Goal: Task Accomplishment & Management: Use online tool/utility

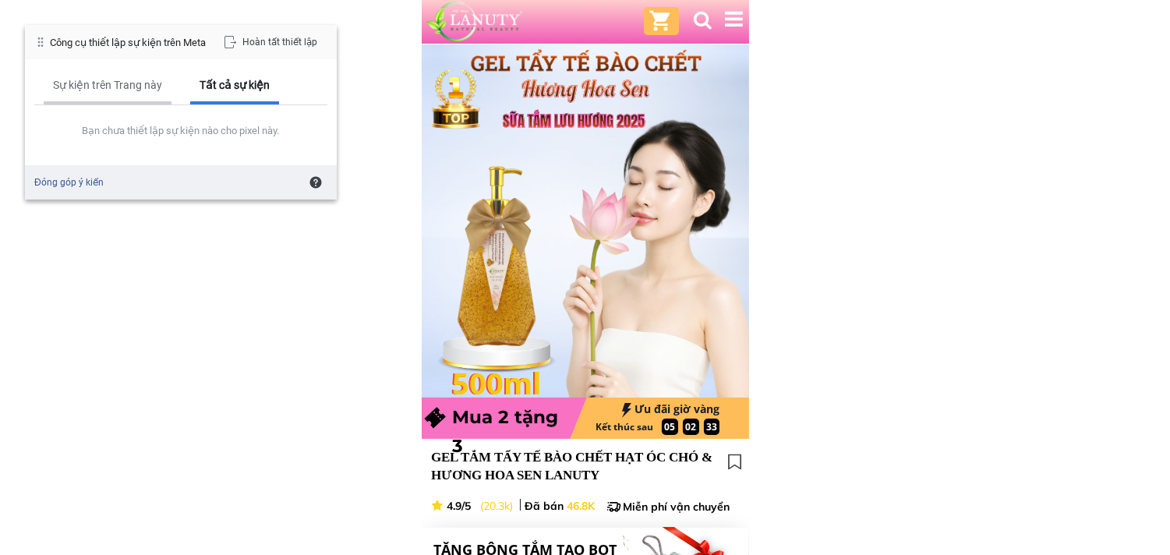
click at [115, 91] on div "Sự kiện trên Trang này" at bounding box center [107, 85] width 109 height 14
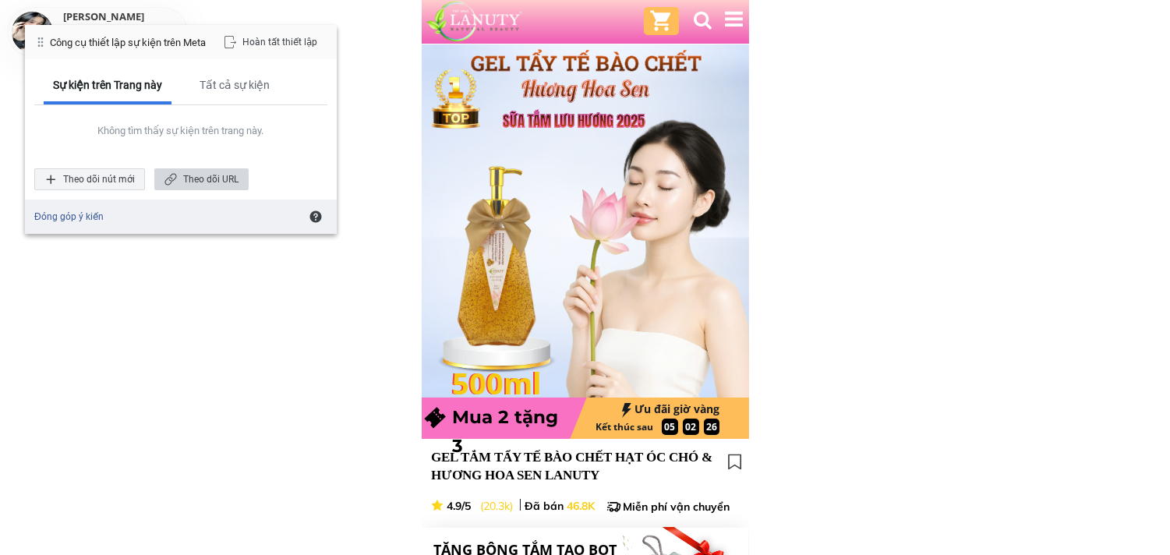
click at [213, 177] on div "Theo dõi URL" at bounding box center [201, 179] width 94 height 22
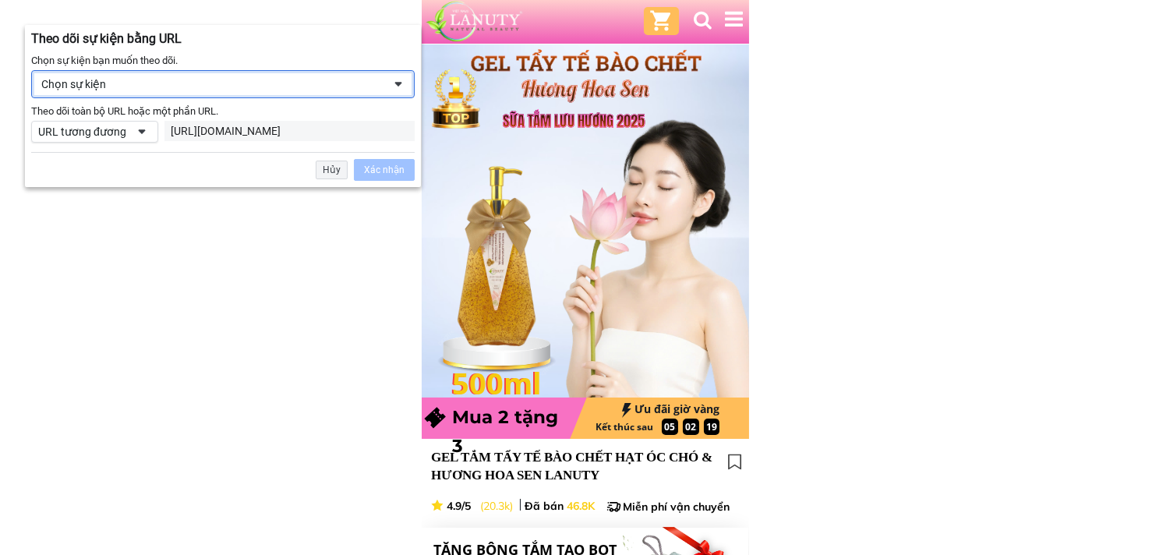
click at [136, 83] on div "Chọn sự kiện" at bounding box center [211, 84] width 341 height 14
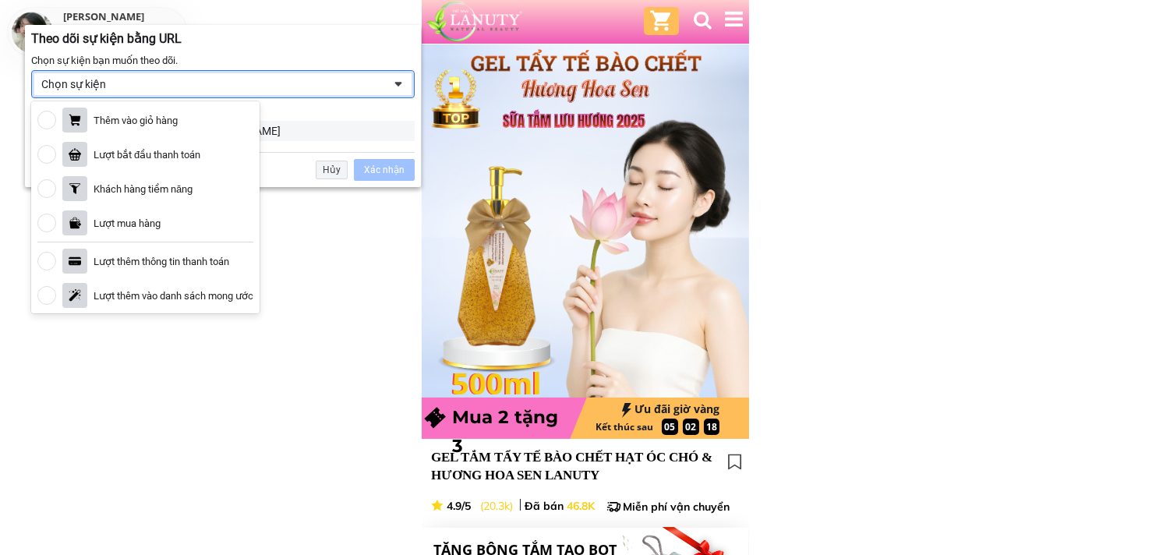
click at [136, 83] on div "Chọn sự kiện" at bounding box center [211, 84] width 341 height 14
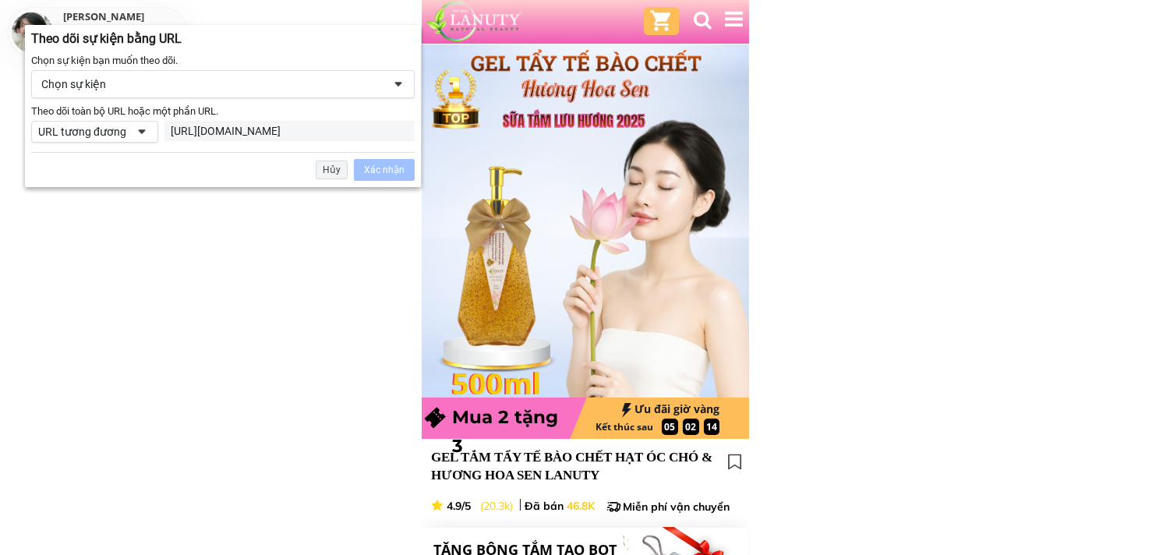
click at [136, 84] on div "Chọn sự kiện" at bounding box center [211, 84] width 341 height 14
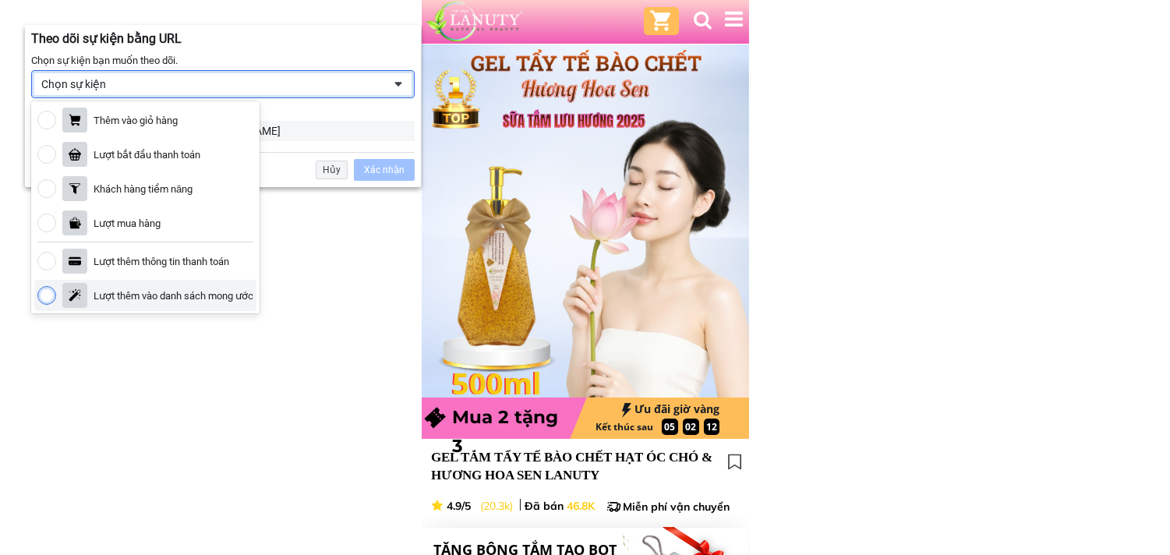
scroll to position [87, 0]
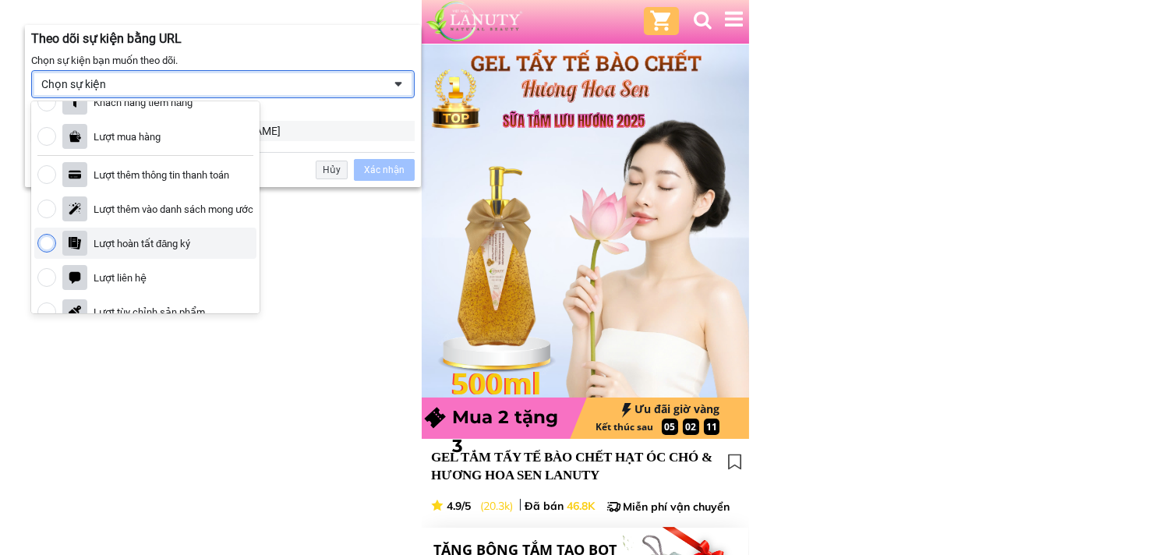
click at [145, 248] on div "Lượt hoàn tất đăng ký" at bounding box center [142, 243] width 97 height 13
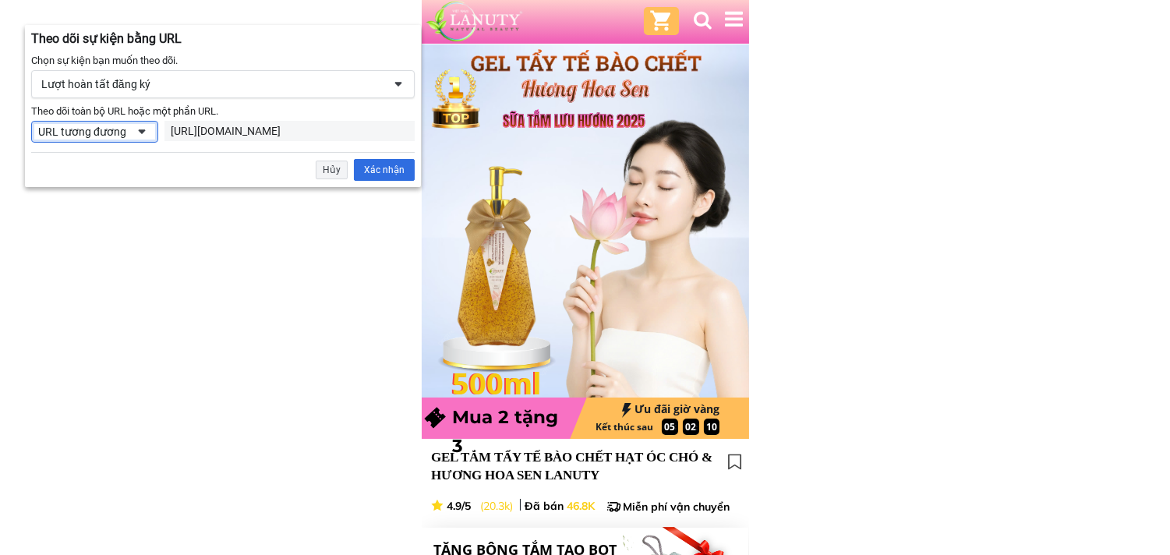
click at [136, 129] on span at bounding box center [142, 131] width 12 height 12
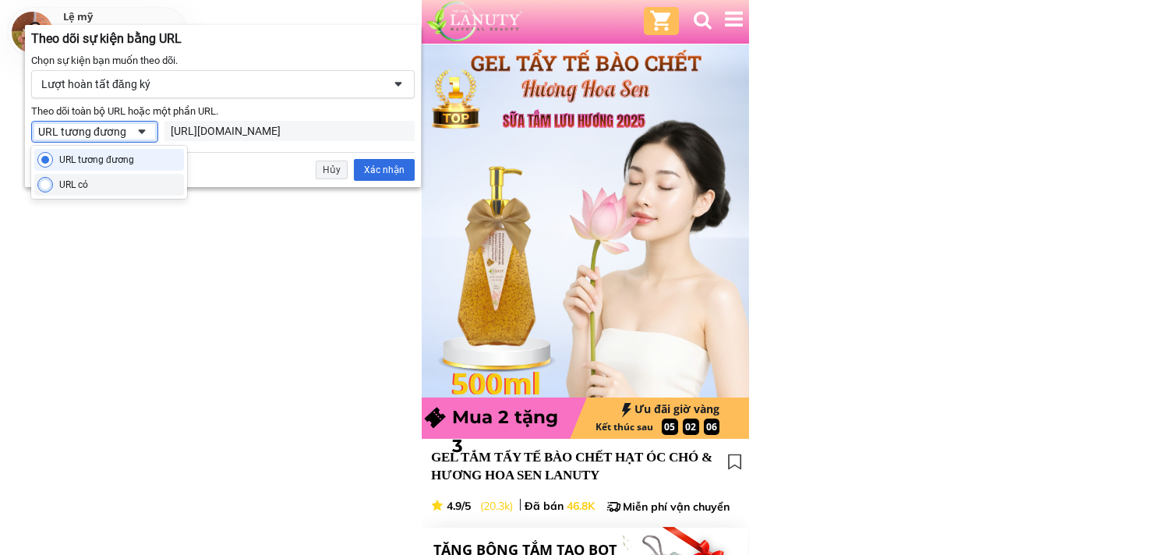
click at [83, 180] on div "URL có" at bounding box center [73, 184] width 29 height 12
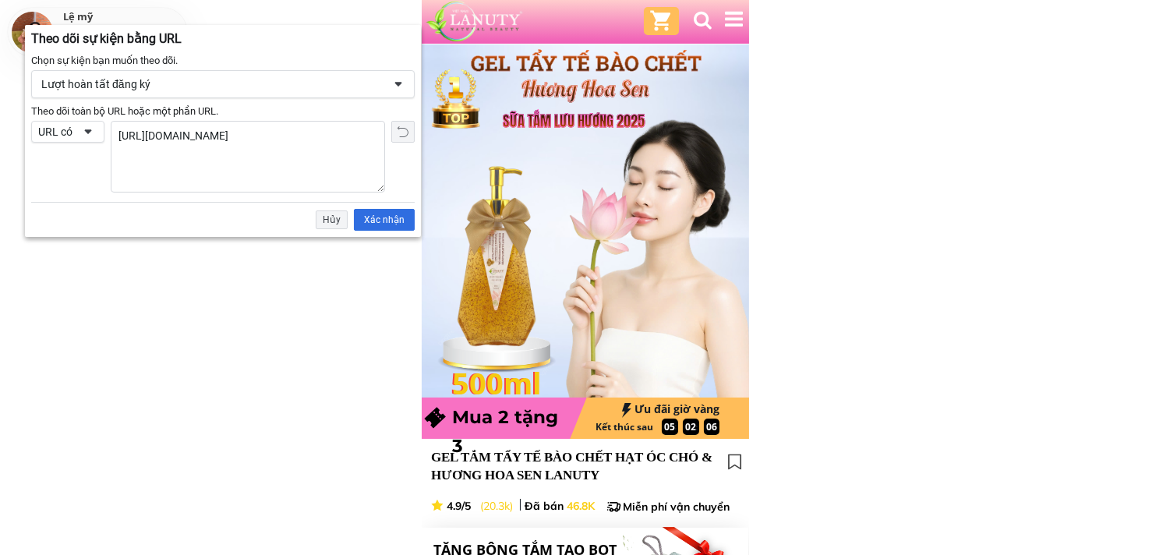
click at [249, 130] on textarea "[URL][DOMAIN_NAME]" at bounding box center [247, 157] width 273 height 70
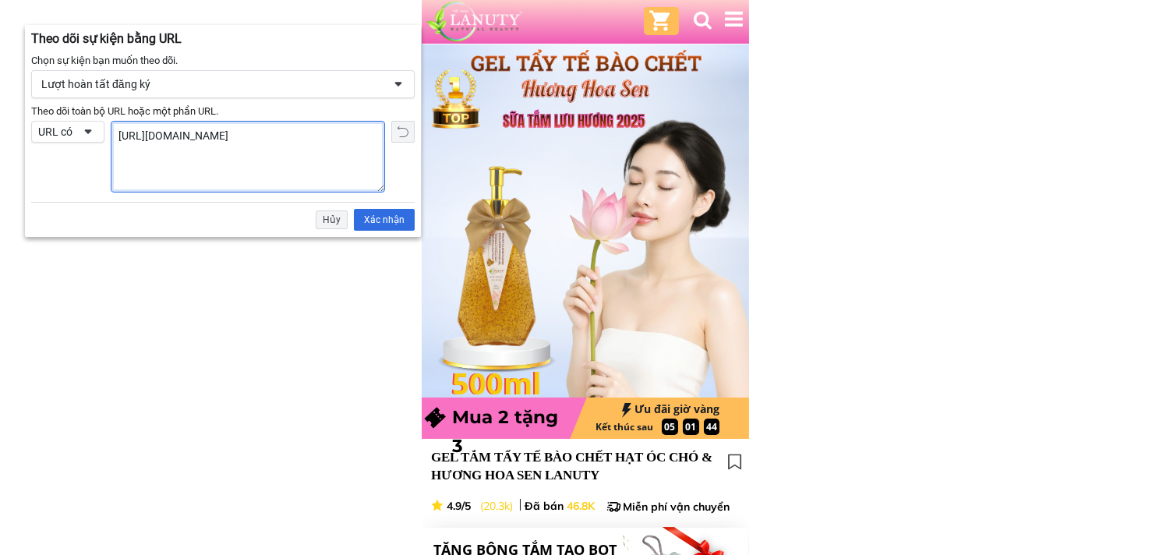
paste textarea "thank-you"
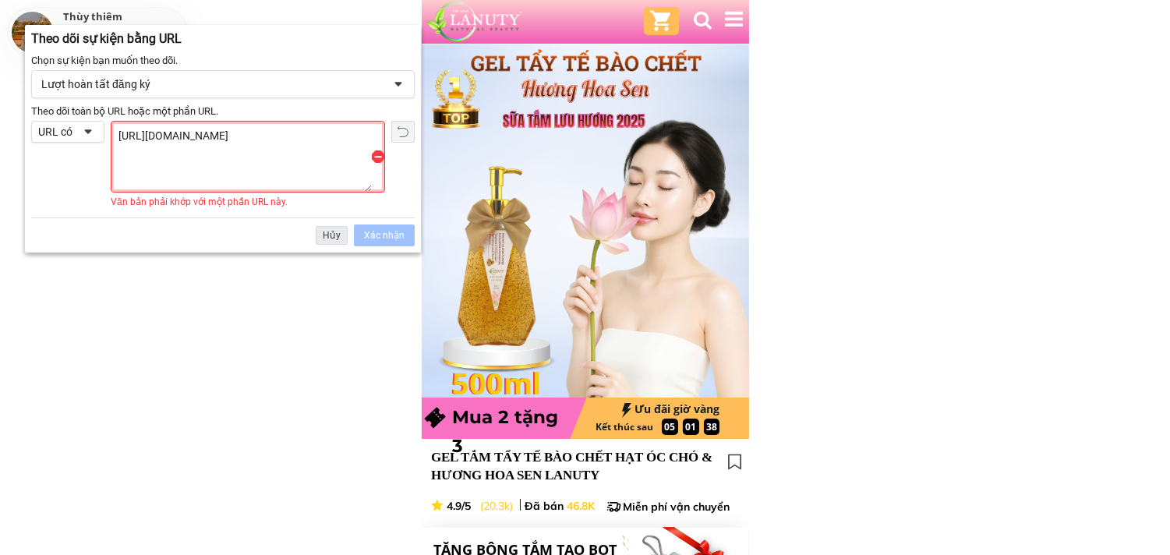
type textarea "[URL][DOMAIN_NAME]"
click at [338, 235] on div "Hủy" at bounding box center [332, 235] width 32 height 19
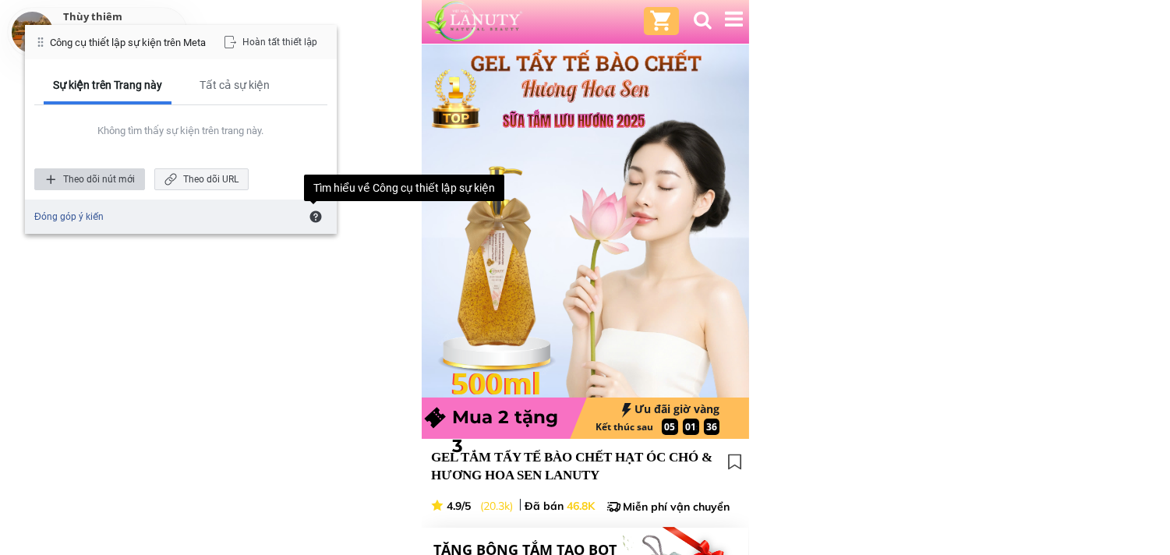
click at [97, 174] on div "Theo dõi nút mới" at bounding box center [89, 179] width 111 height 22
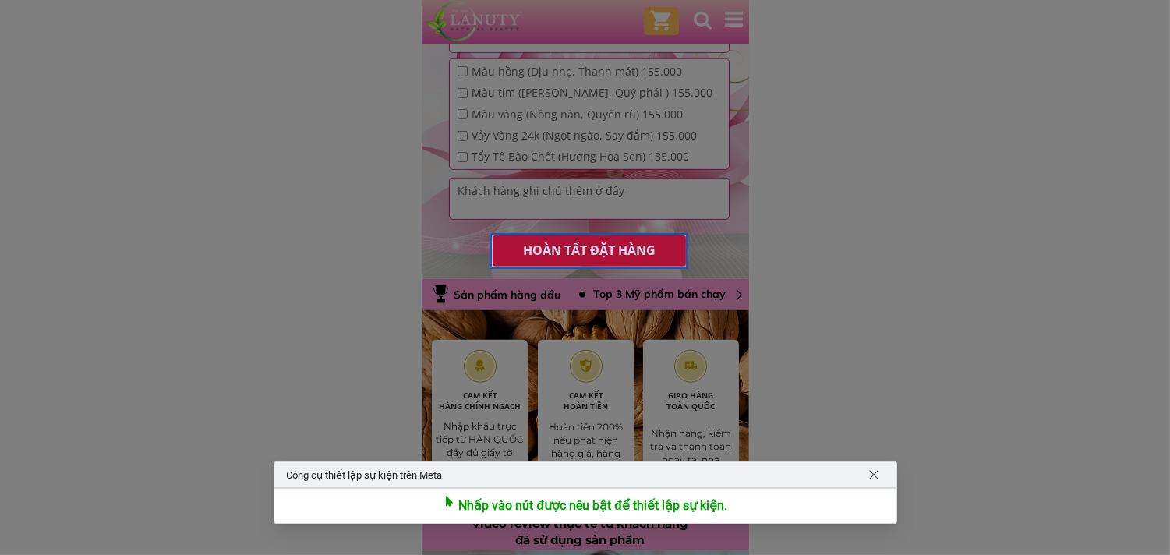
click at [614, 242] on div at bounding box center [588, 251] width 199 height 36
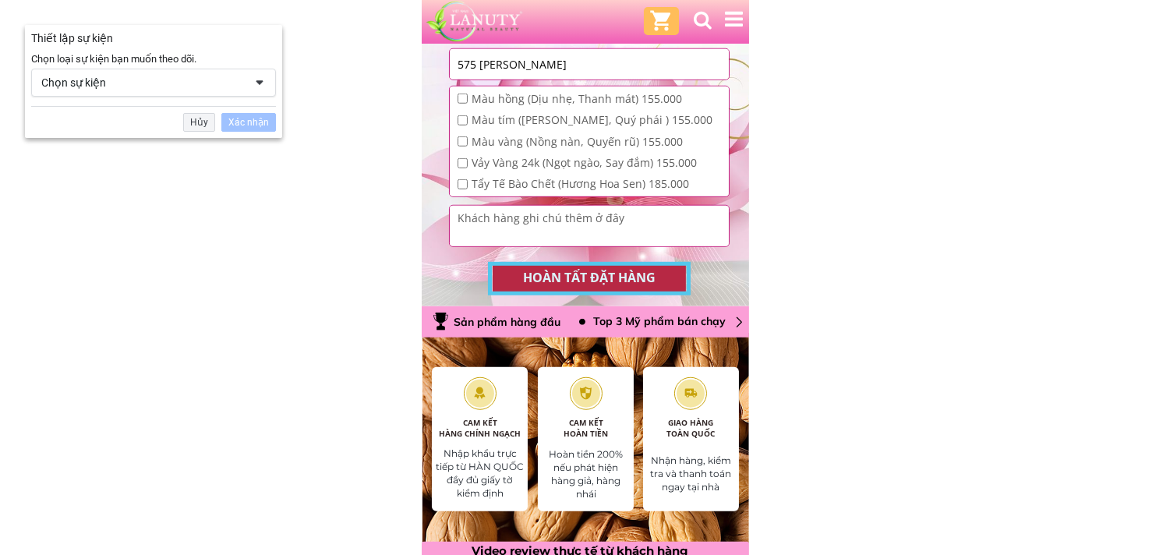
click at [226, 78] on div "Chọn sự kiện" at bounding box center [142, 83] width 203 height 14
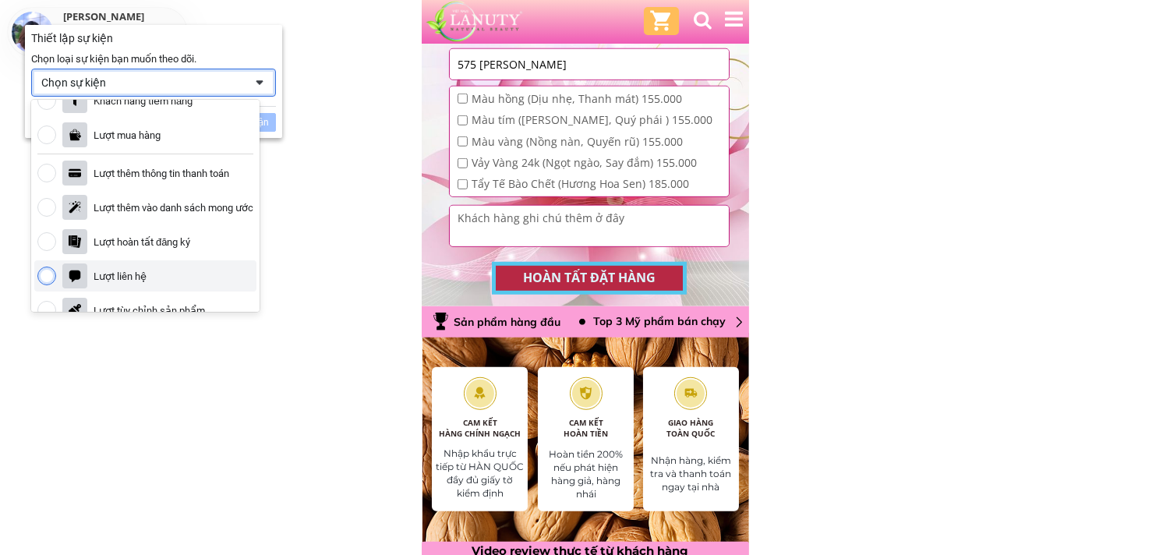
scroll to position [173, 0]
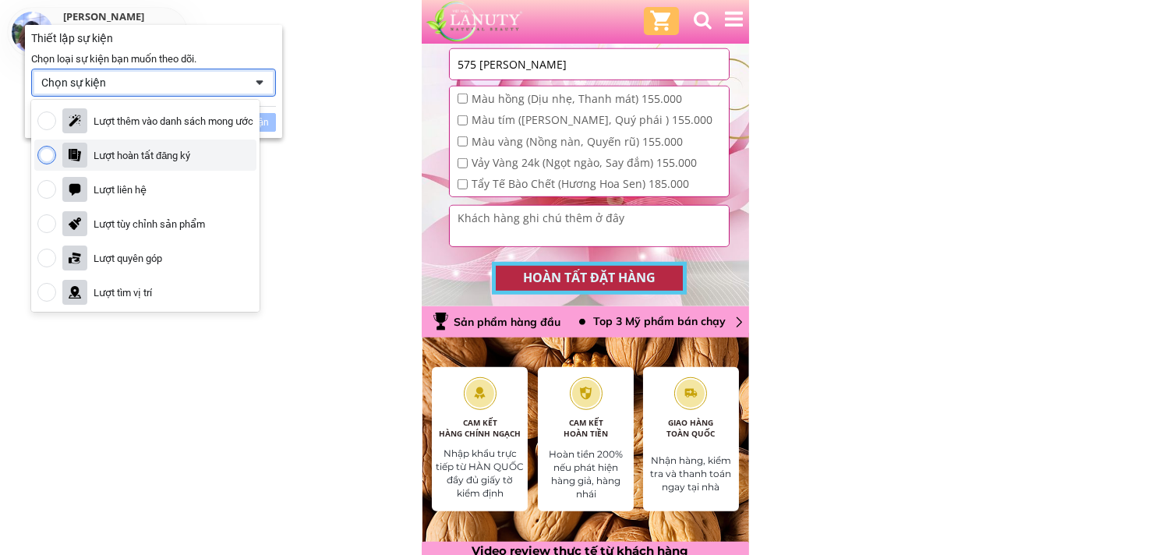
click at [176, 150] on div "Lượt hoàn tất đăng ký" at bounding box center [142, 155] width 97 height 13
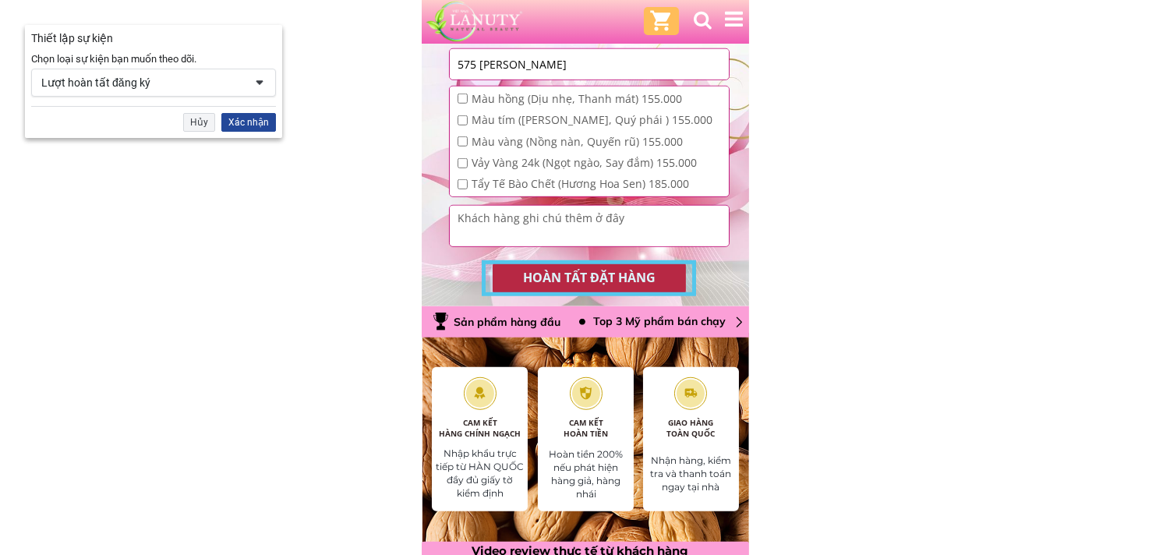
click at [249, 120] on div "Xác nhận" at bounding box center [248, 122] width 55 height 19
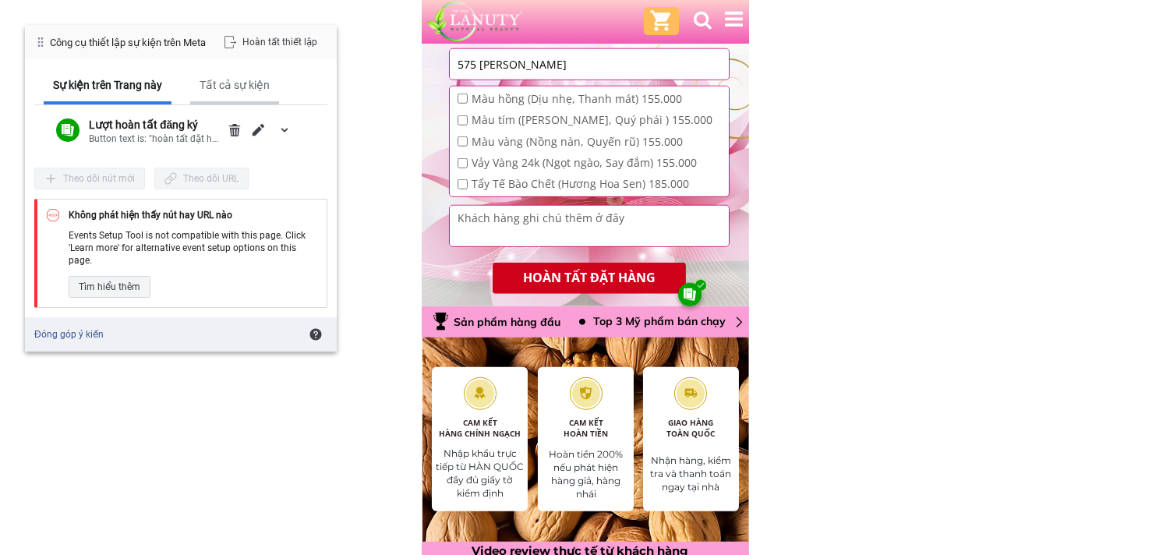
click at [245, 82] on div "Tất cả sự kiện" at bounding box center [235, 85] width 70 height 14
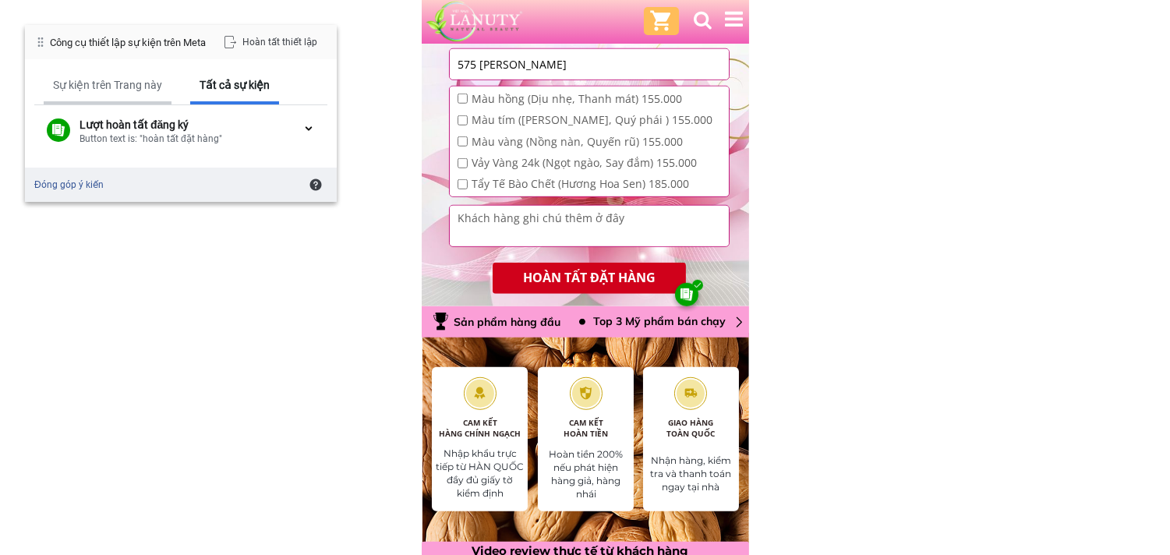
click at [115, 86] on div "Sự kiện trên Trang này" at bounding box center [107, 85] width 109 height 14
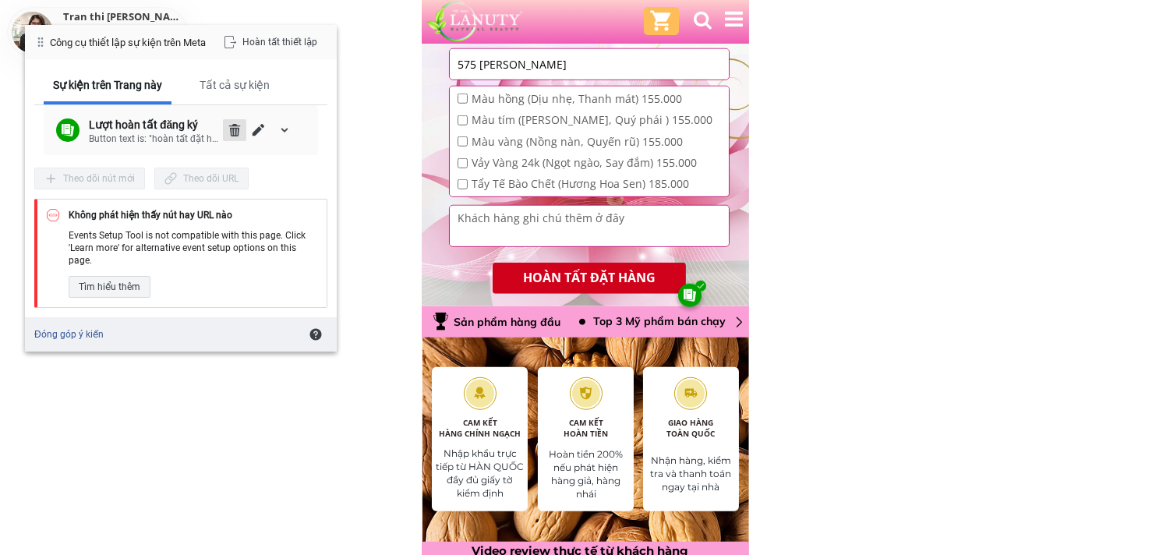
click at [236, 128] on span "Xóa" at bounding box center [234, 130] width 12 height 12
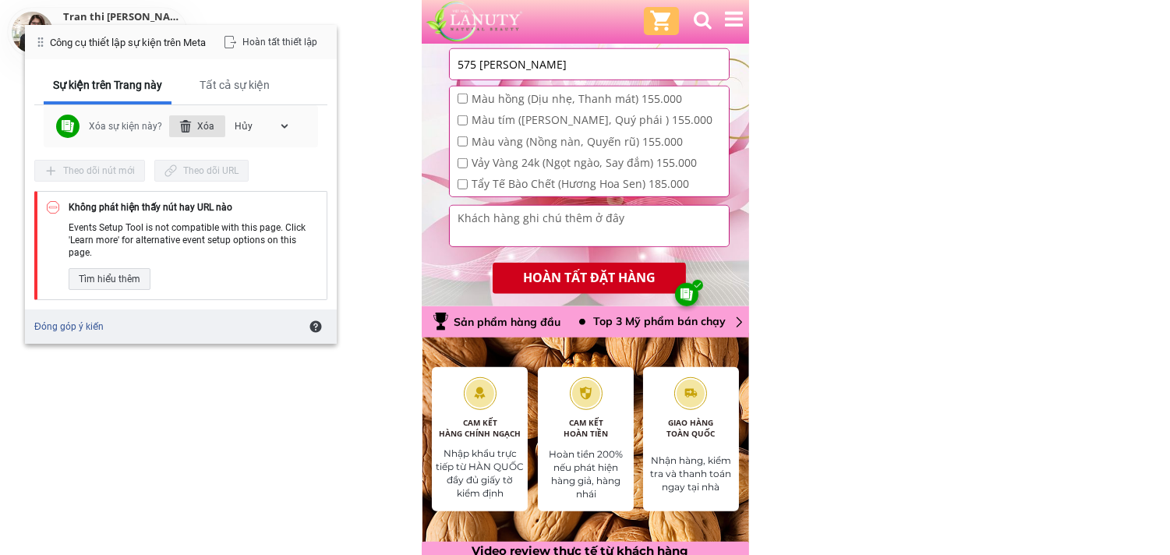
click at [200, 115] on div "Xóa" at bounding box center [197, 126] width 56 height 22
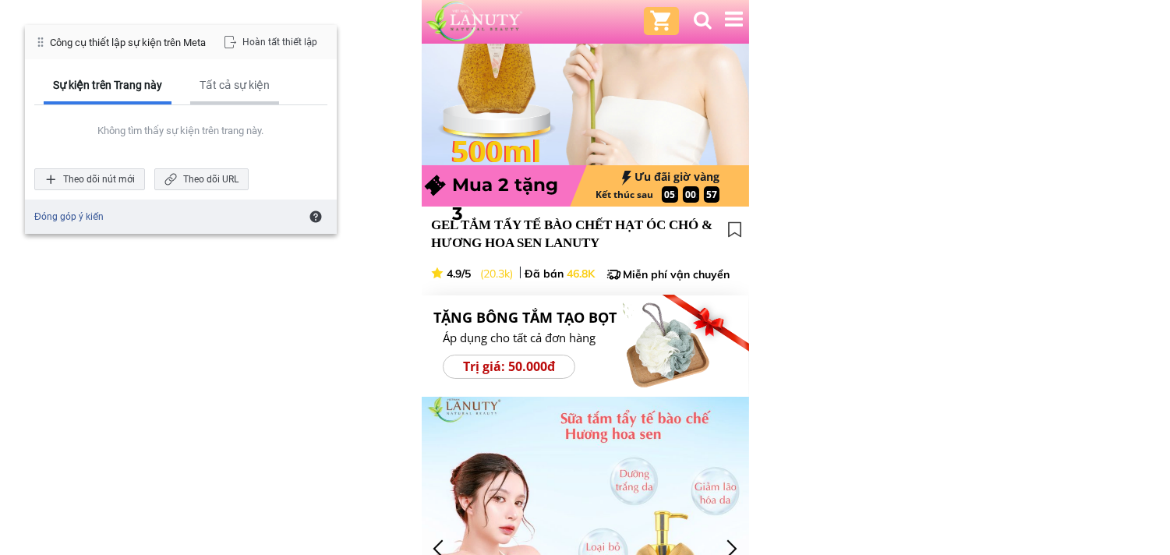
scroll to position [0, 0]
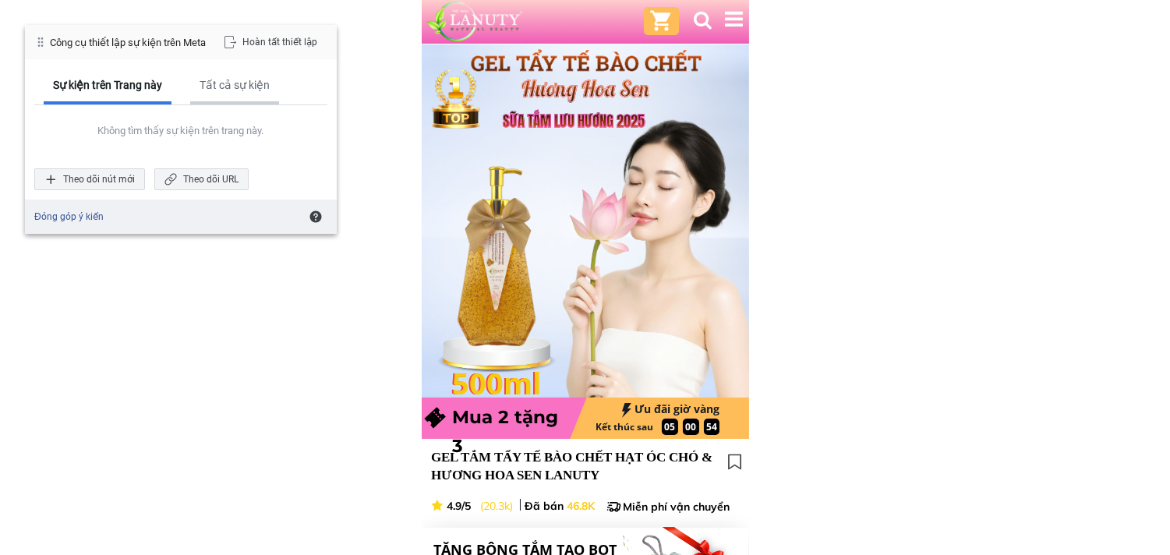
click at [229, 87] on div "Tất cả sự kiện" at bounding box center [235, 85] width 70 height 14
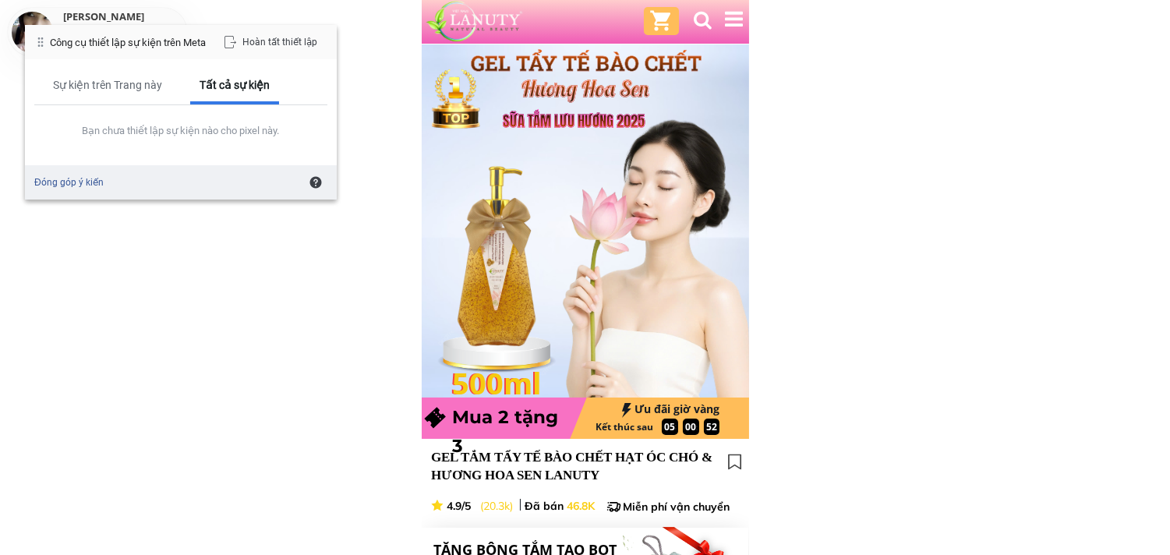
drag, startPoint x: 133, startPoint y: 133, endPoint x: 128, endPoint y: 114, distance: 20.2
click at [133, 131] on div "Bạn chưa thiết lập sự kiện nào cho pixel này." at bounding box center [181, 130] width 256 height 13
click at [110, 80] on div "Sự kiện trên Trang này" at bounding box center [107, 85] width 109 height 14
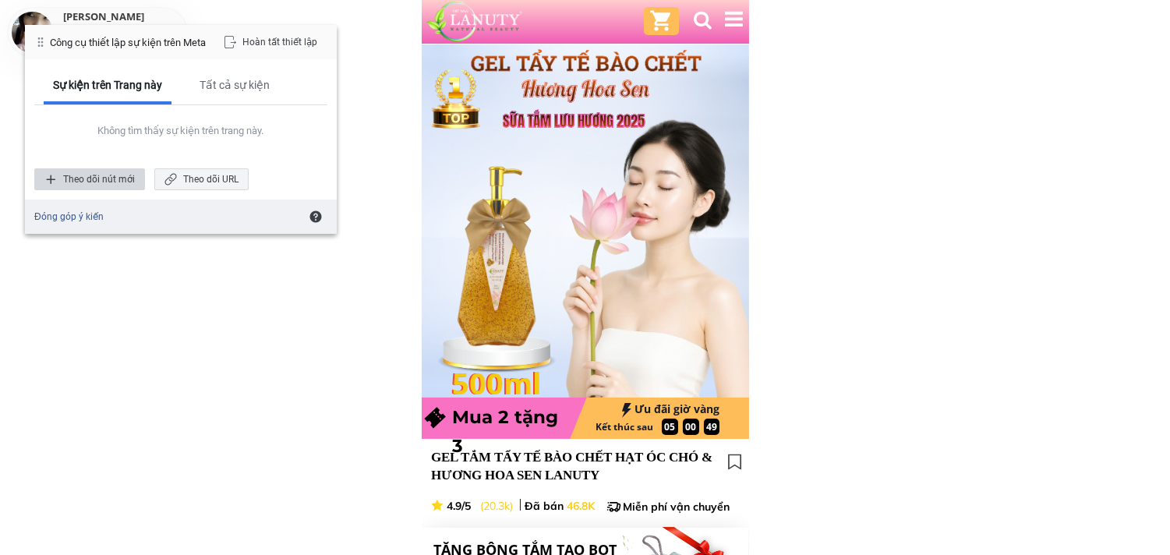
click at [107, 176] on div "Theo dõi nút mới" at bounding box center [89, 179] width 111 height 22
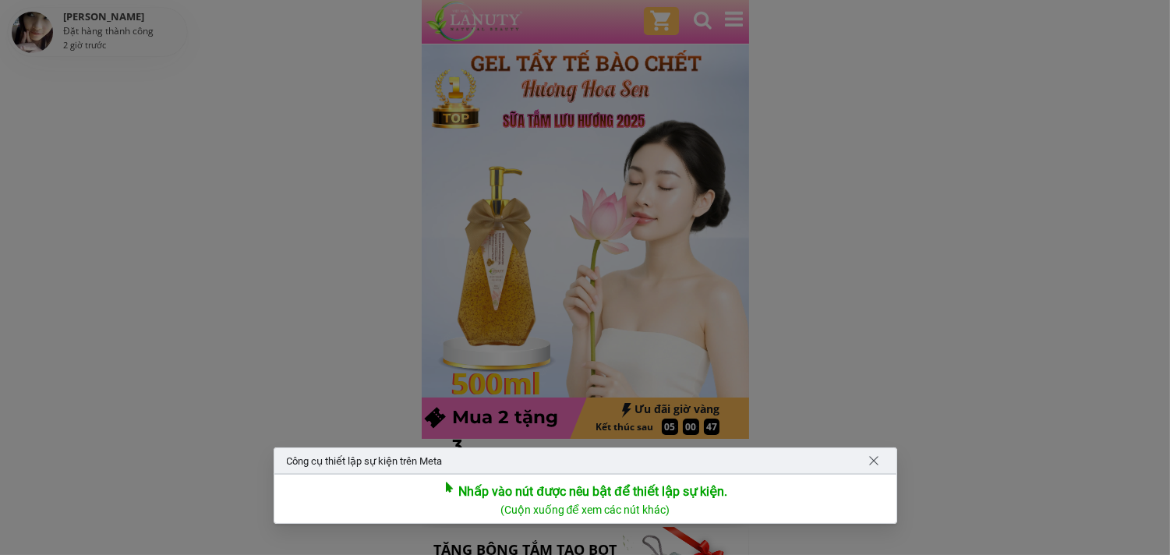
click at [136, 154] on div at bounding box center [585, 277] width 1170 height 555
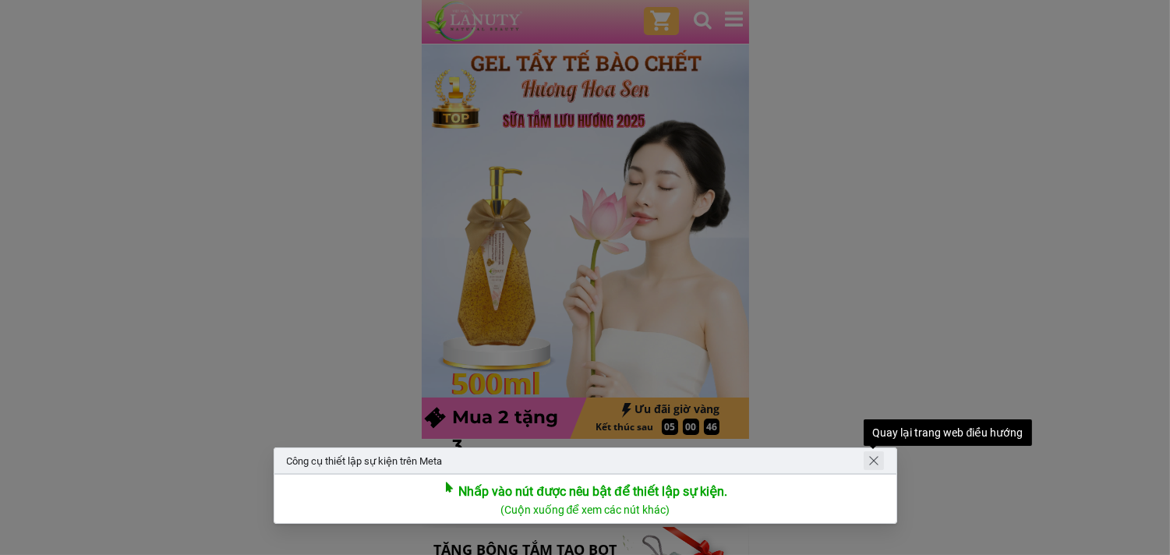
click at [874, 458] on span "Quay lại trang web điều hướng" at bounding box center [873, 460] width 12 height 12
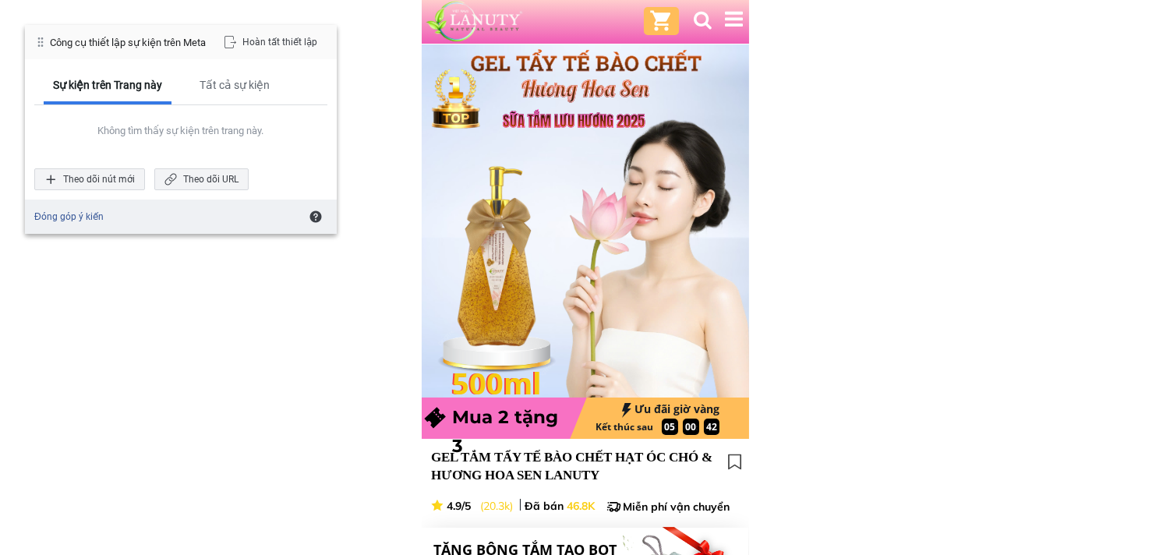
click at [41, 48] on div at bounding box center [40, 42] width 12 height 12
click at [224, 90] on div "Tất cả sự kiện" at bounding box center [235, 85] width 70 height 14
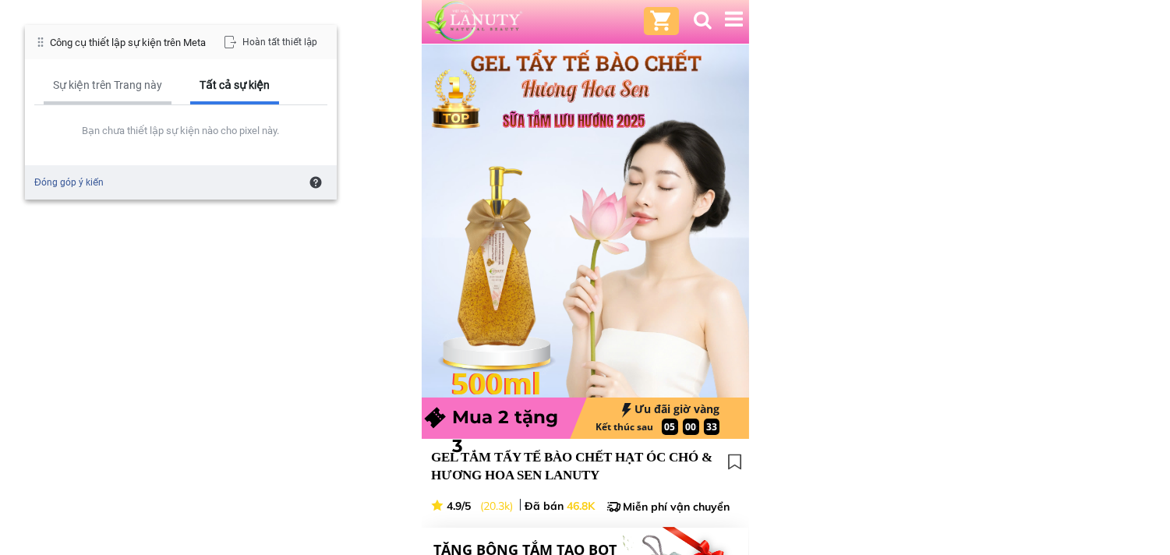
click at [96, 78] on div "Sự kiện trên Trang này" at bounding box center [107, 85] width 109 height 14
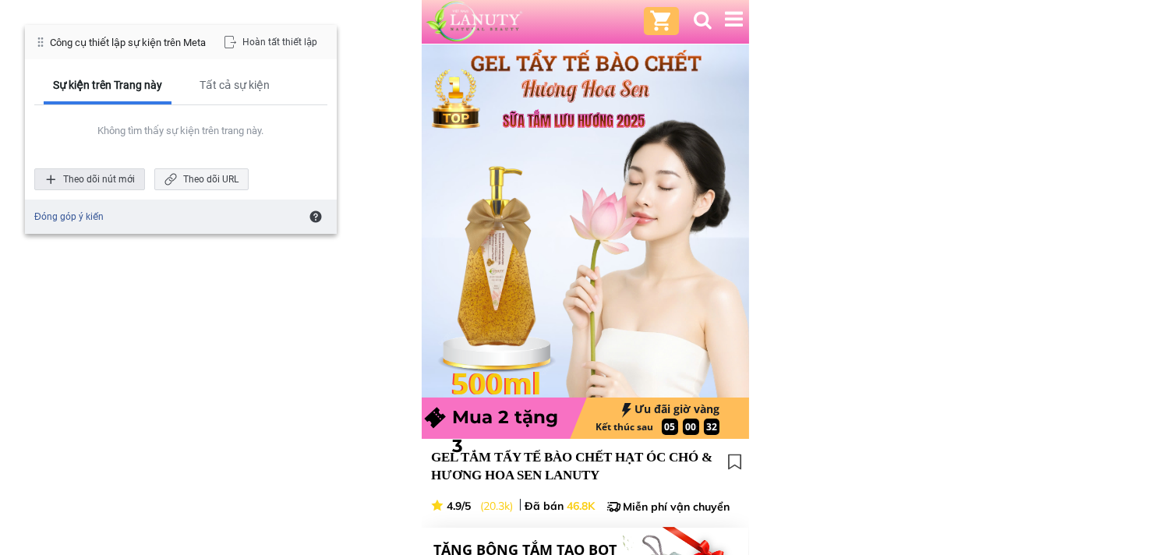
click at [105, 175] on div "Theo dõi nút mới" at bounding box center [89, 179] width 111 height 22
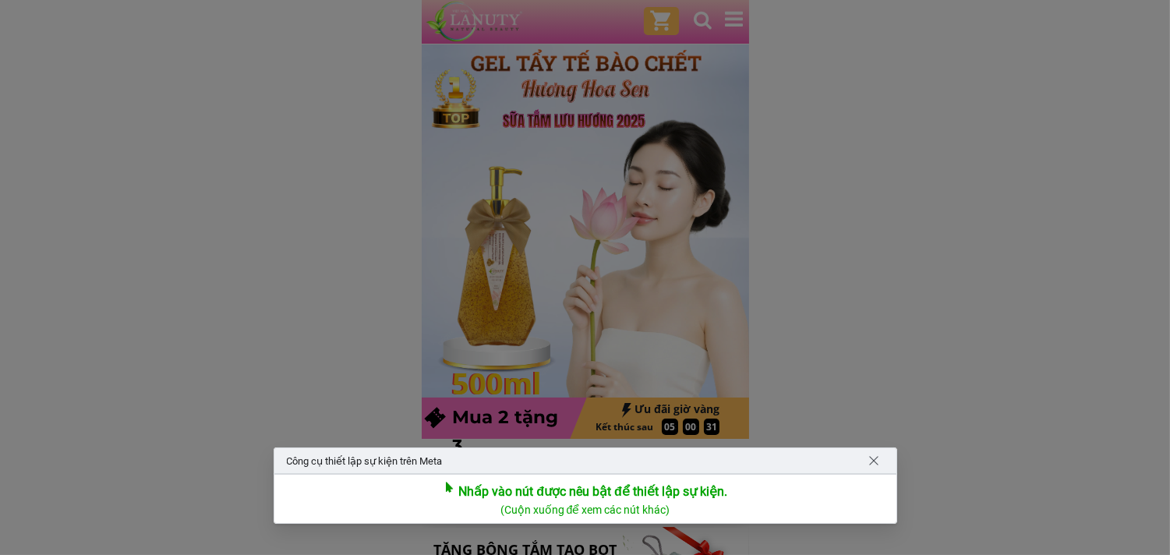
click at [671, 26] on div at bounding box center [585, 277] width 1170 height 555
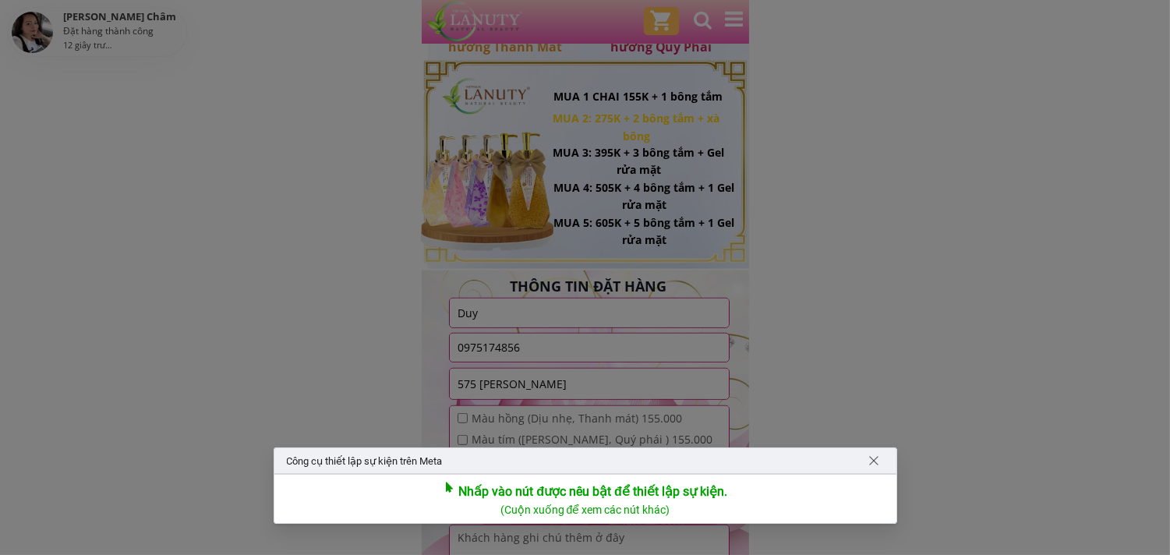
scroll to position [2251, 0]
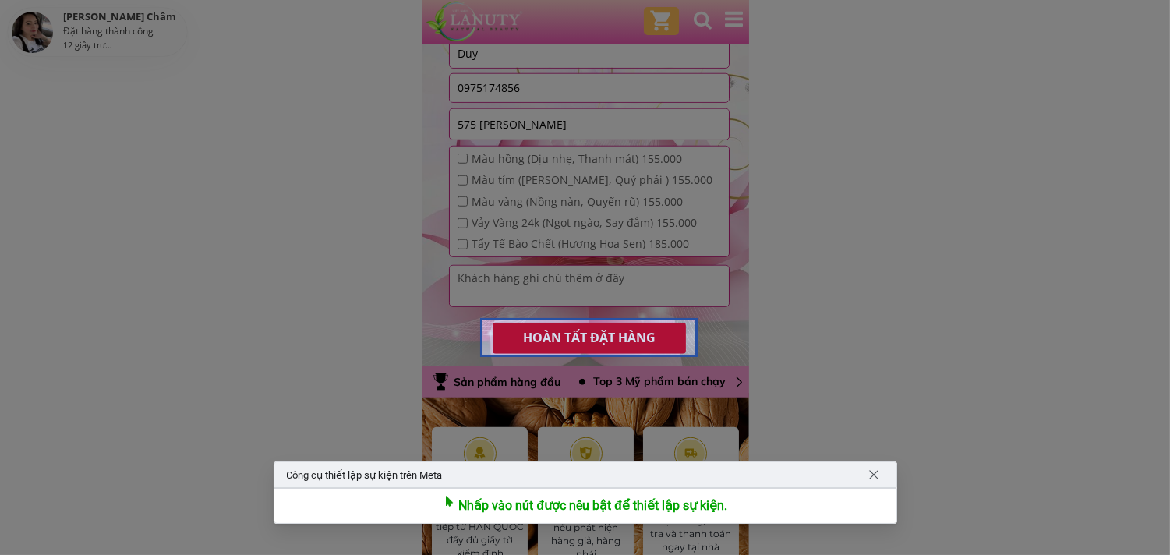
click at [613, 331] on div at bounding box center [588, 337] width 217 height 39
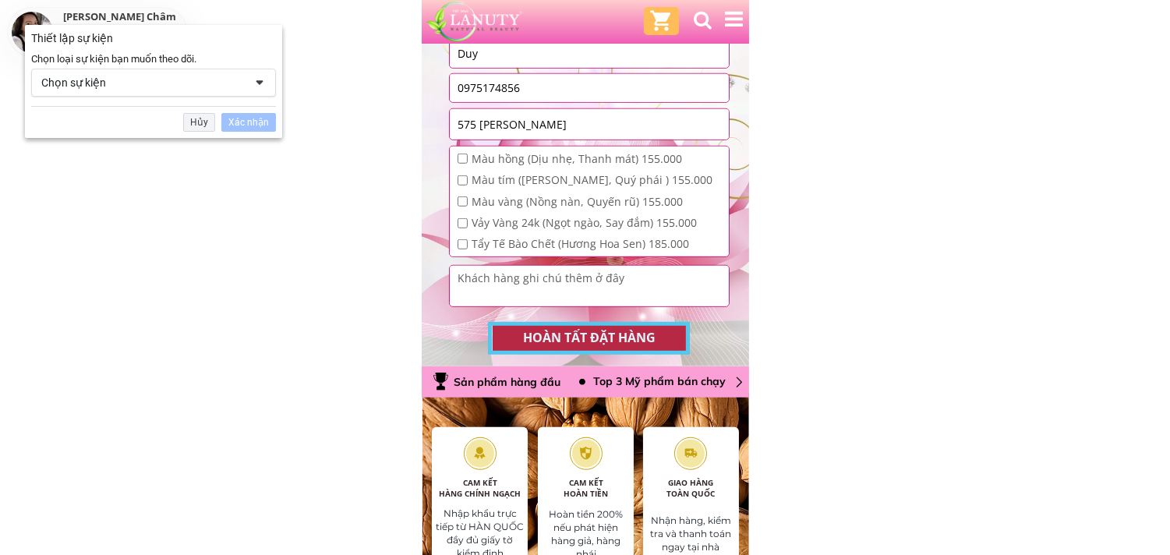
scroll to position [2311, 0]
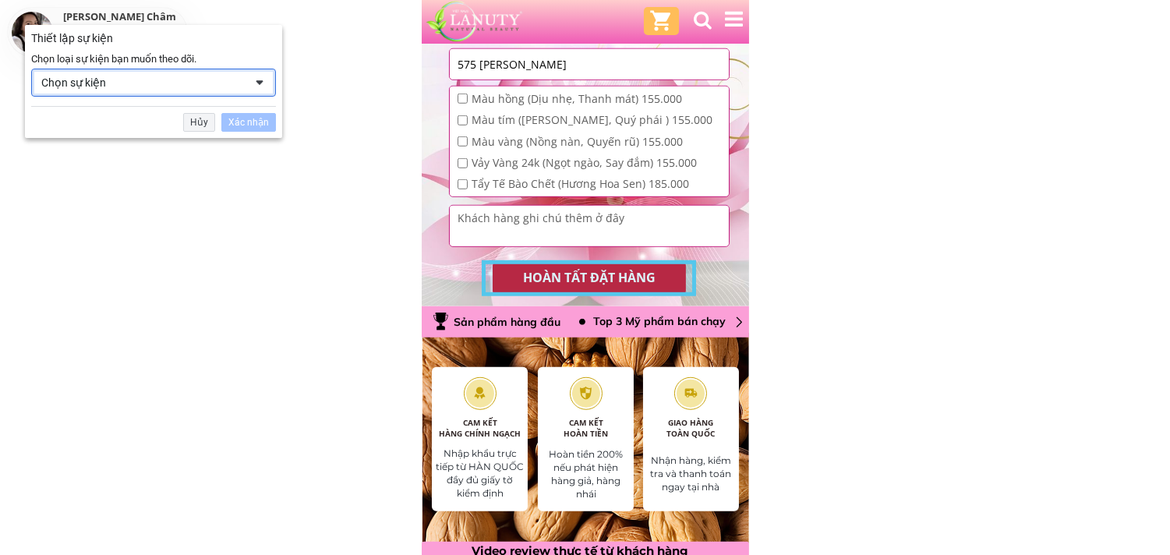
click at [231, 76] on div "Chọn sự kiện" at bounding box center [142, 83] width 203 height 14
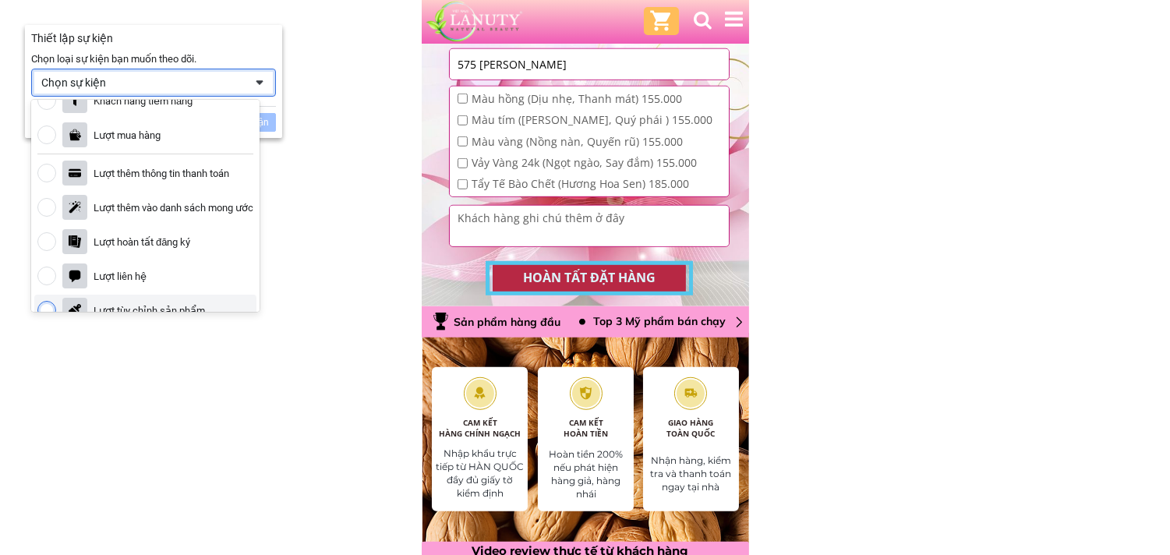
scroll to position [173, 0]
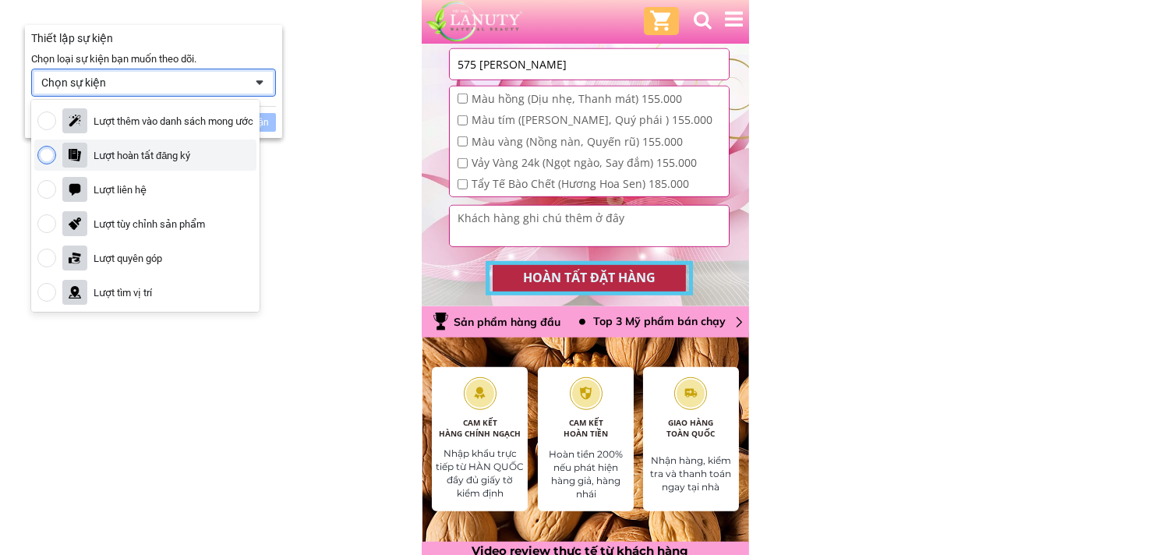
click at [184, 154] on div "Lượt hoàn tất đăng ký" at bounding box center [142, 155] width 97 height 13
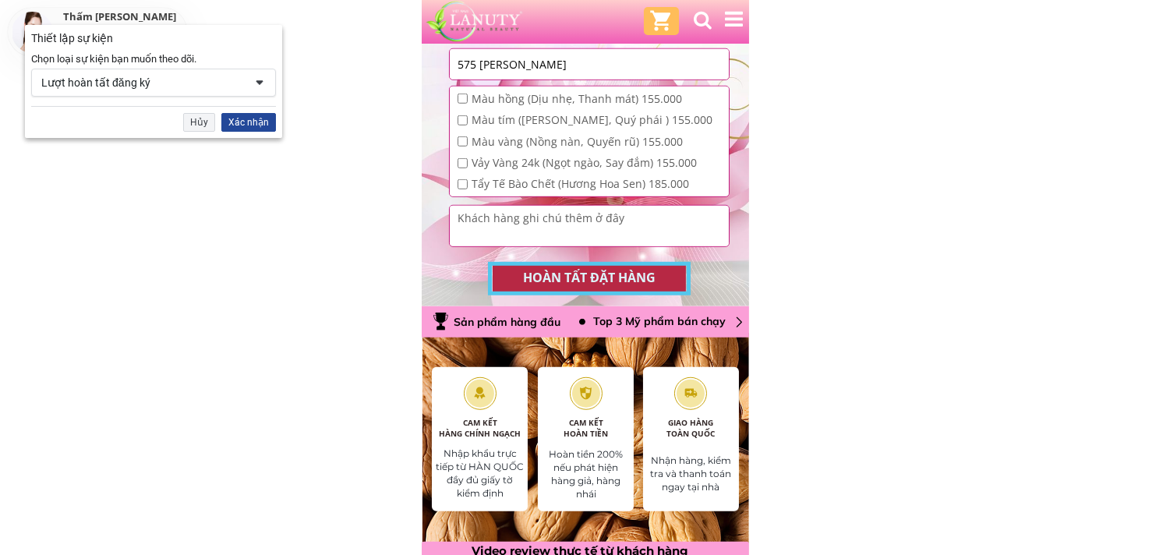
click at [262, 117] on div "Xác nhận" at bounding box center [248, 122] width 55 height 19
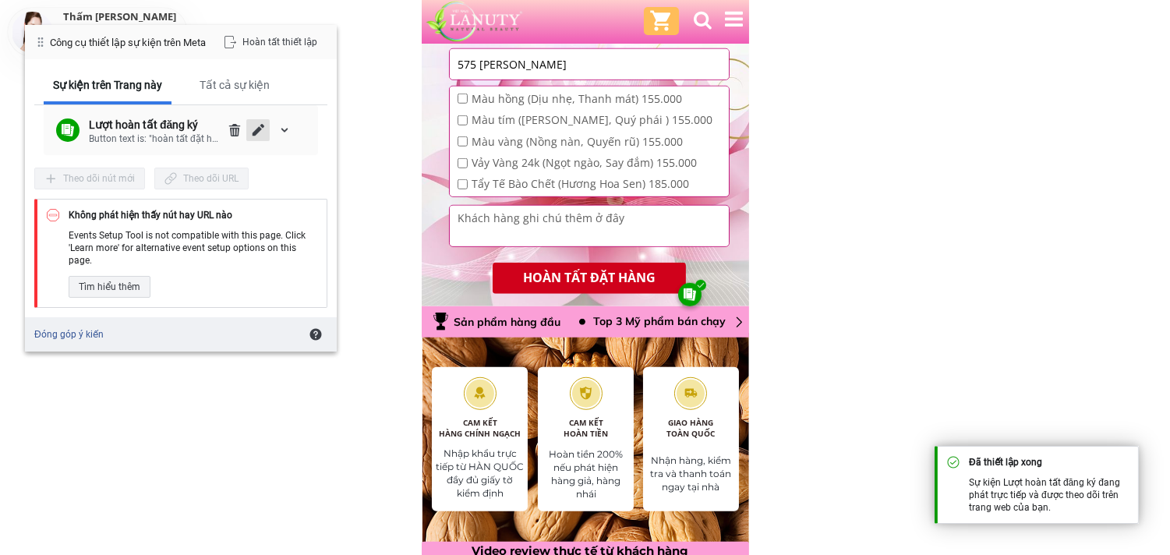
click at [258, 127] on span "Chỉnh sửa" at bounding box center [258, 130] width 12 height 12
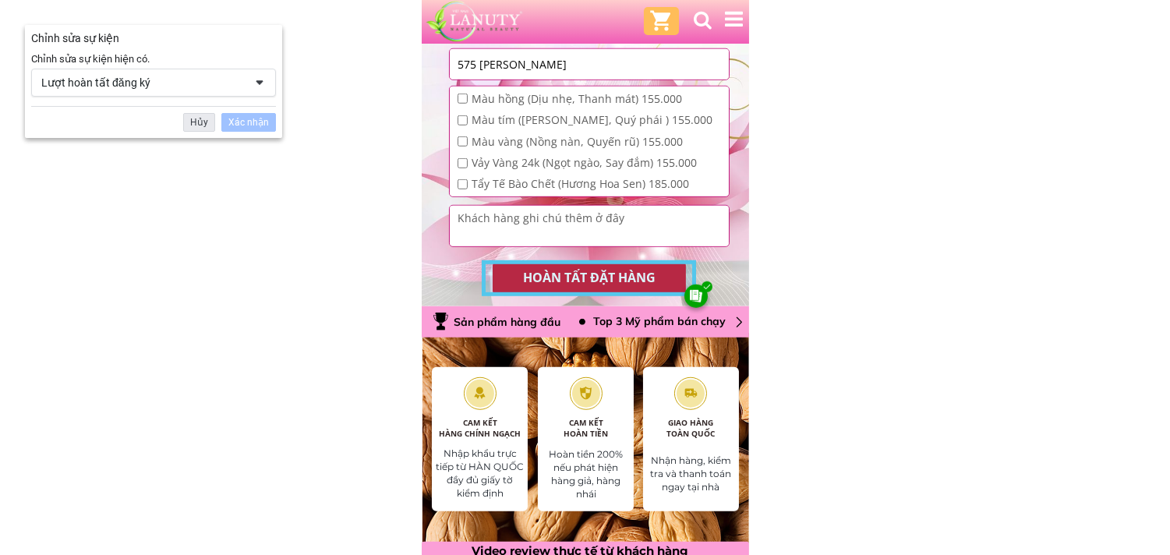
click at [195, 119] on div "Hủy" at bounding box center [199, 122] width 32 height 19
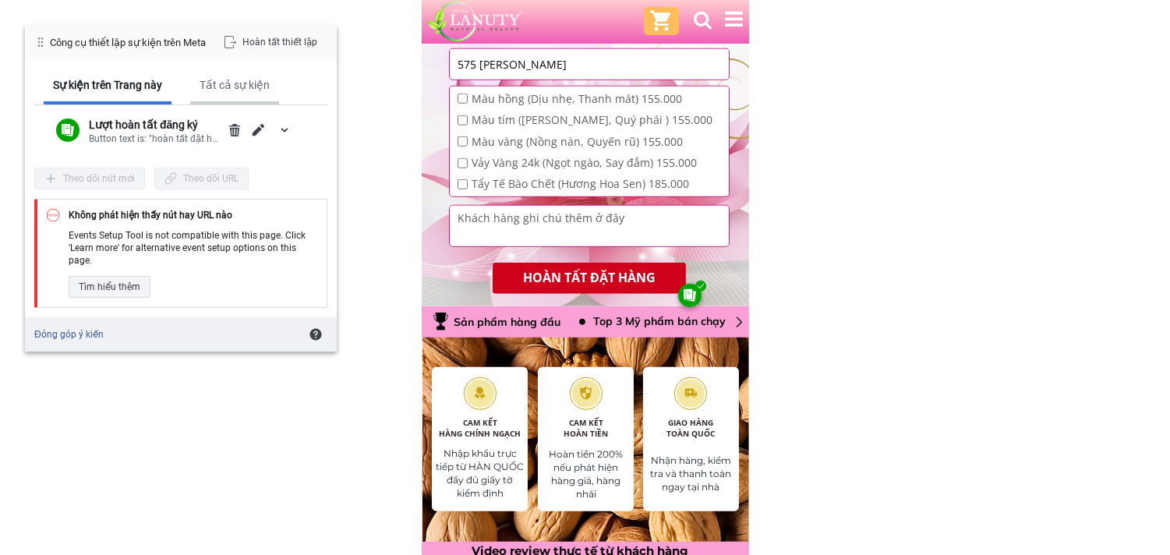
click at [236, 87] on div "Tất cả sự kiện" at bounding box center [235, 85] width 70 height 14
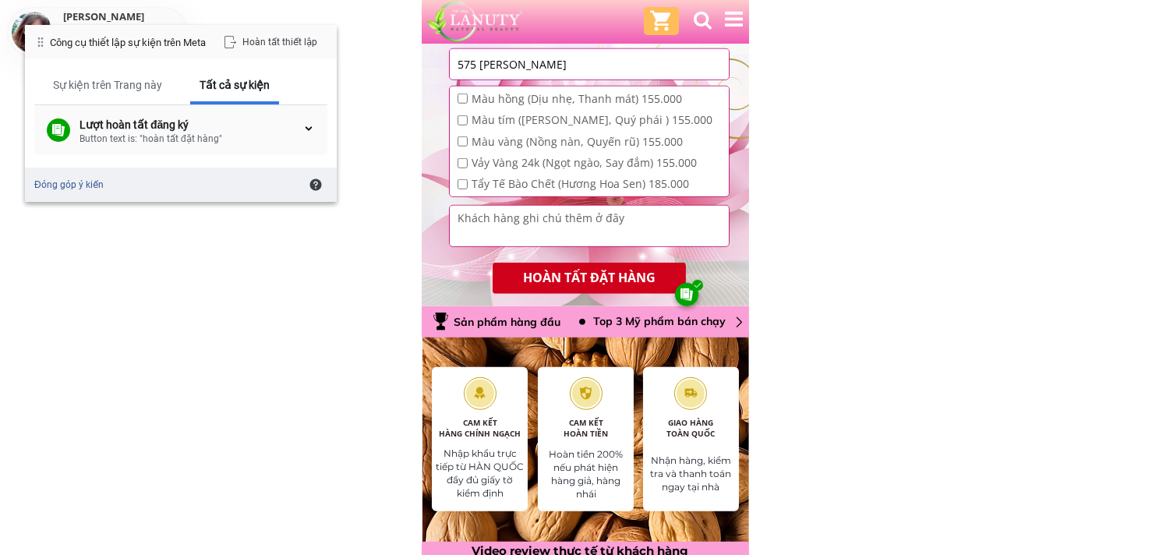
click at [170, 138] on div "Button text is: "hoàn tất đặt hàng"" at bounding box center [191, 139] width 223 height 14
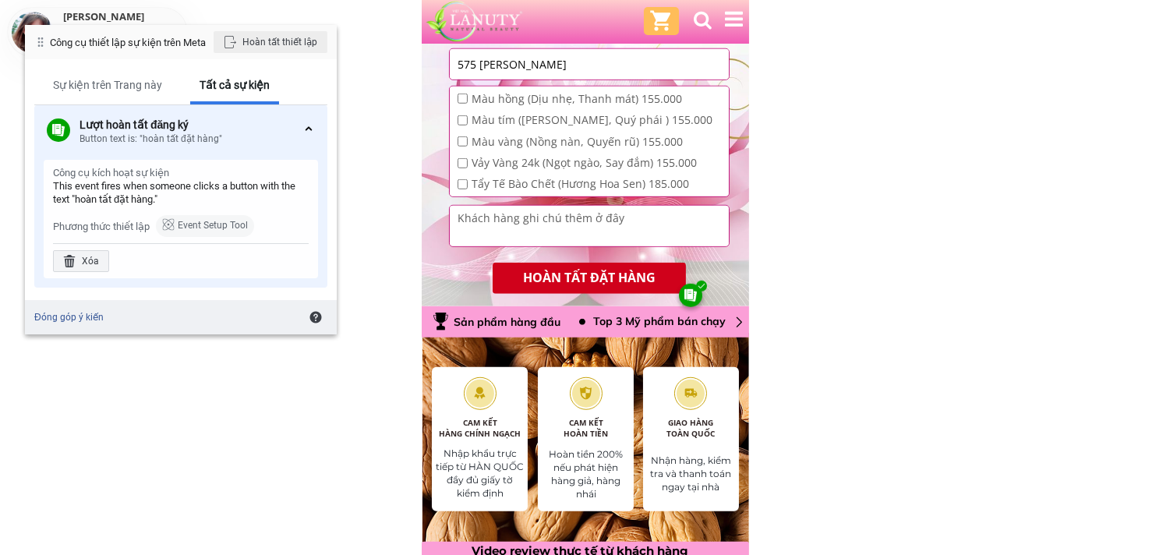
click at [260, 39] on div "Hoàn tất thiết lập" at bounding box center [271, 42] width 114 height 22
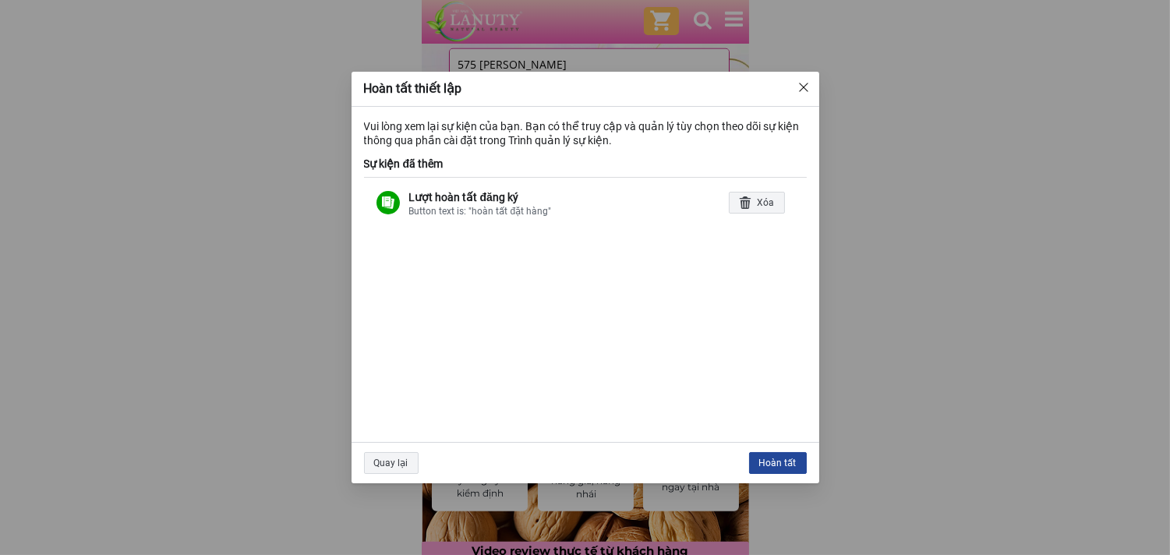
click at [772, 462] on div "Hoàn tất" at bounding box center [778, 463] width 58 height 22
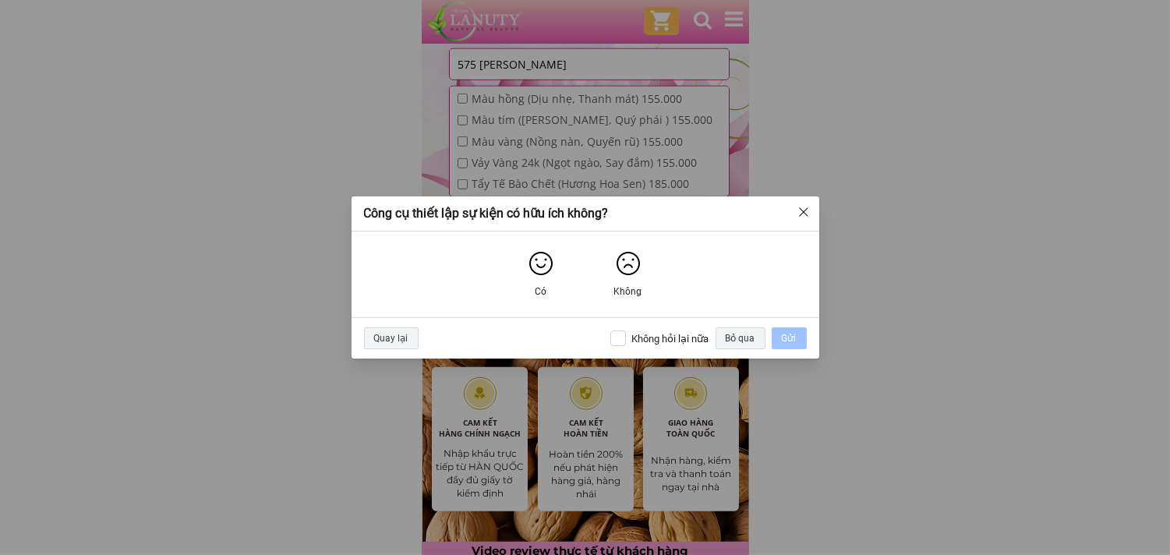
drag, startPoint x: 687, startPoint y: 334, endPoint x: 745, endPoint y: 343, distance: 59.2
click at [699, 335] on div "Không hỏi lại nữa" at bounding box center [670, 338] width 77 height 13
click at [748, 341] on div "Bỏ qua" at bounding box center [741, 338] width 50 height 22
